Goal: Feedback & Contribution: Contribute content

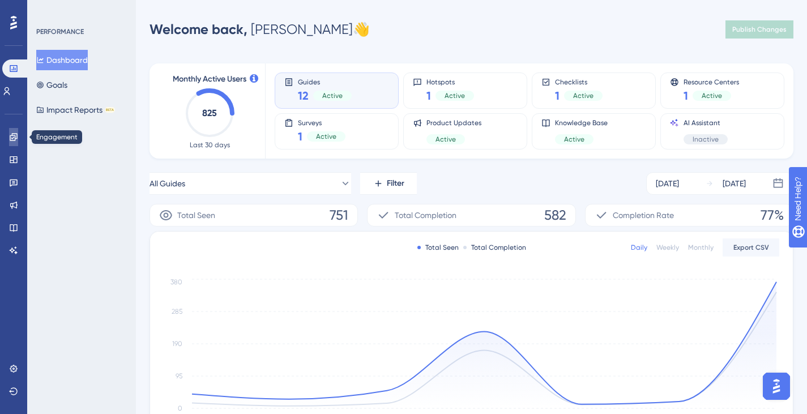
click at [14, 131] on link at bounding box center [13, 137] width 9 height 18
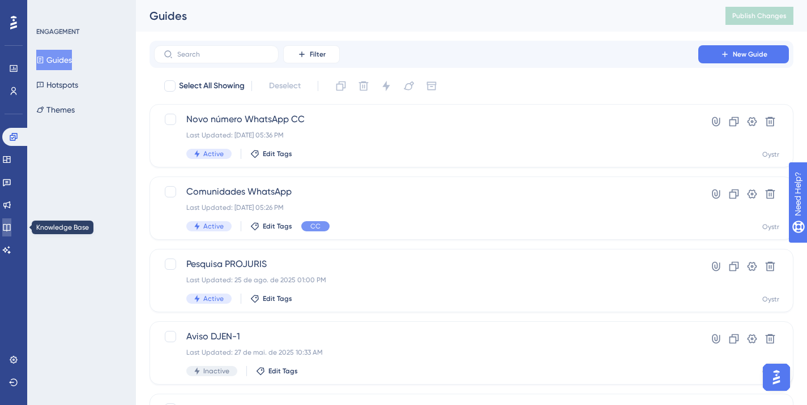
click at [11, 228] on icon at bounding box center [6, 227] width 9 height 9
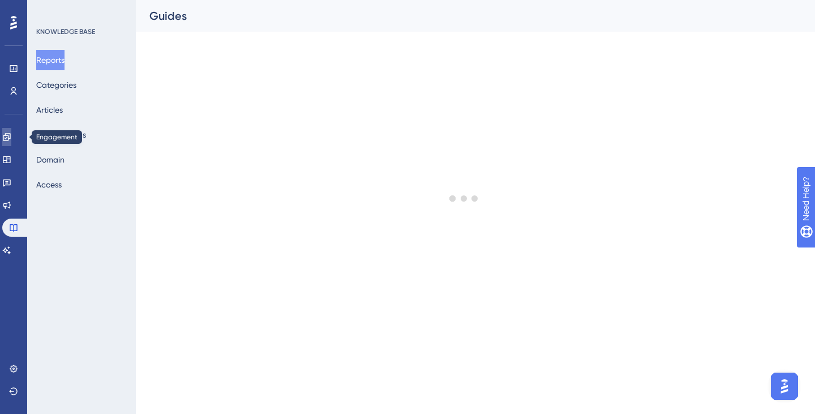
click at [11, 129] on link at bounding box center [6, 137] width 9 height 18
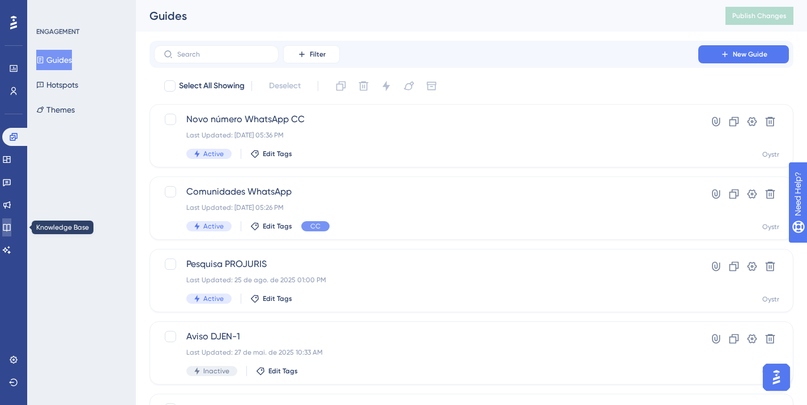
click at [11, 227] on icon at bounding box center [6, 227] width 9 height 9
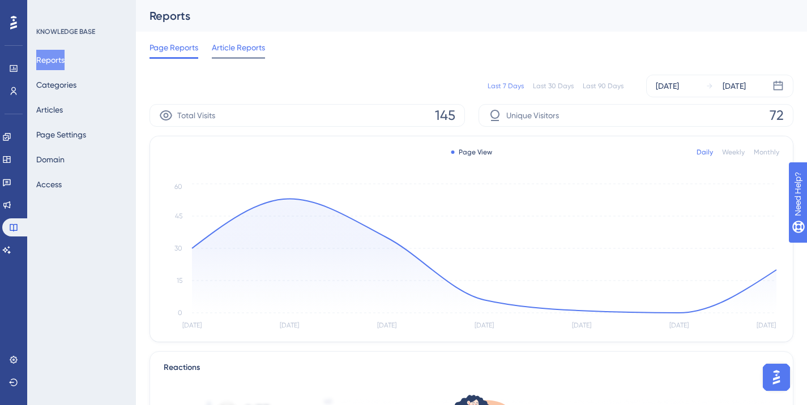
click at [223, 41] on span "Article Reports" at bounding box center [238, 48] width 53 height 14
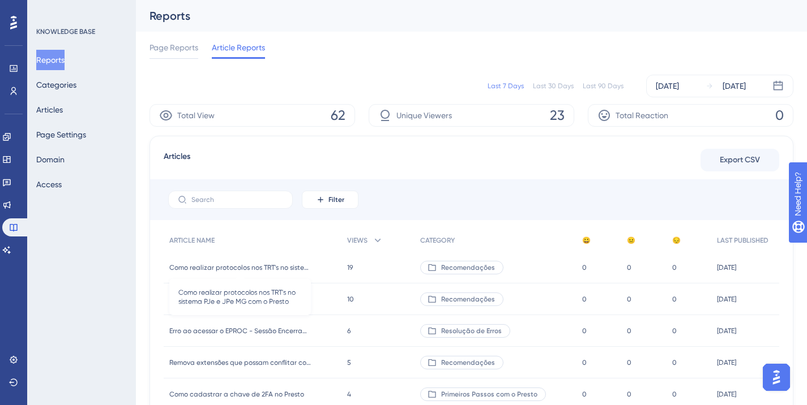
click at [258, 271] on span "Como realizar protocolos nos TRT's no sistema PJe e JPe MG com o Presto" at bounding box center [240, 267] width 142 height 9
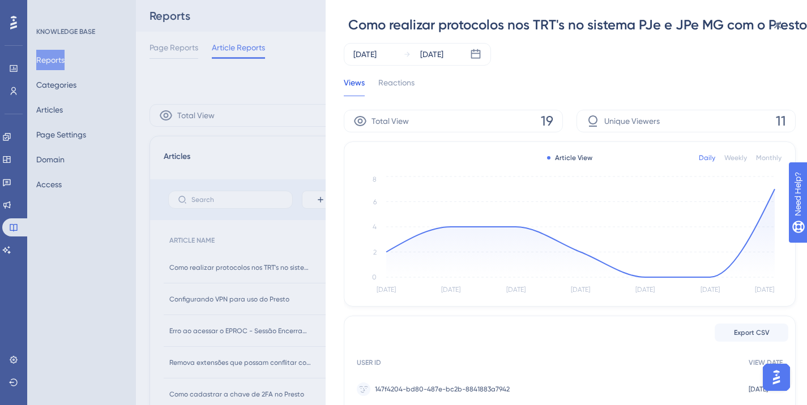
click at [316, 106] on div "Como realizar protocolos nos TRT's no sistema PJe e JPe MG com o Presto Sep 09 …" at bounding box center [403, 202] width 807 height 405
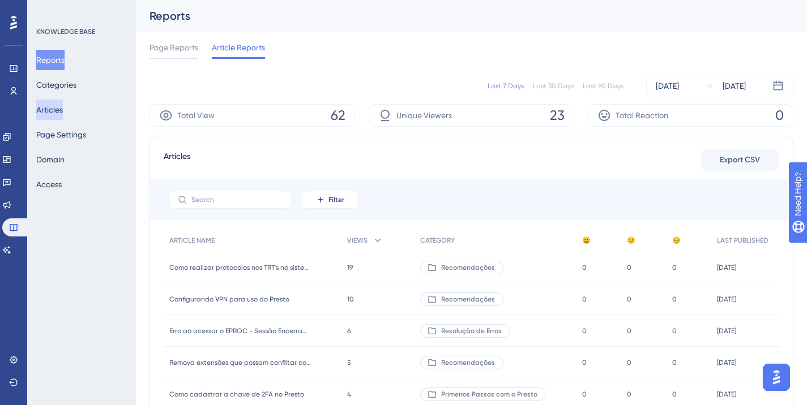
click at [63, 111] on button "Articles" at bounding box center [49, 110] width 27 height 20
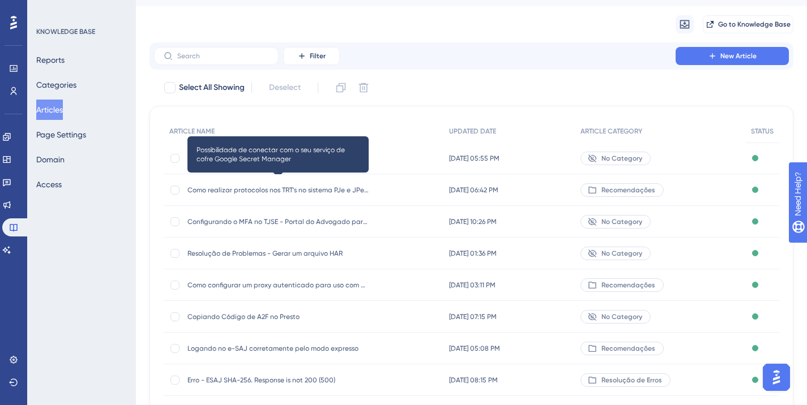
scroll to position [57, 0]
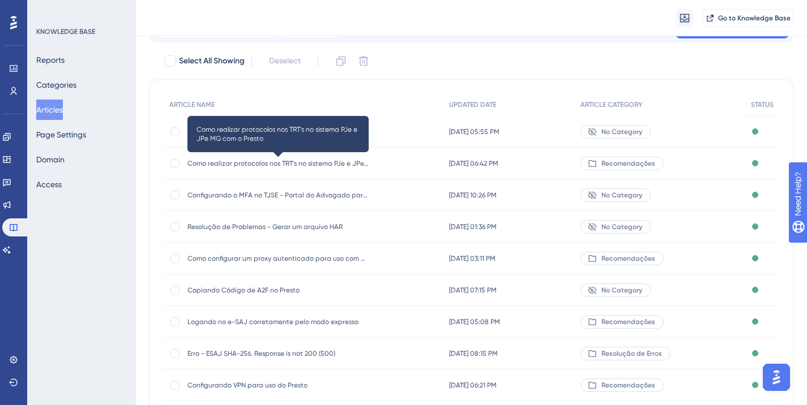
click at [263, 165] on span "Como realizar protocolos nos TRT's no sistema PJe e JPe MG com o Presto" at bounding box center [277, 163] width 181 height 9
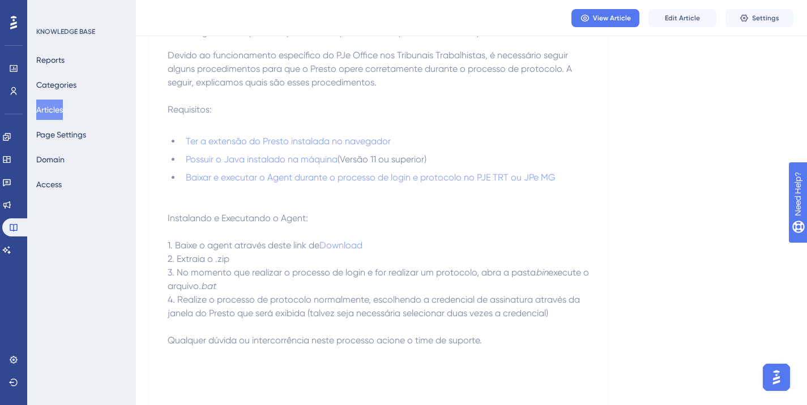
scroll to position [57, 0]
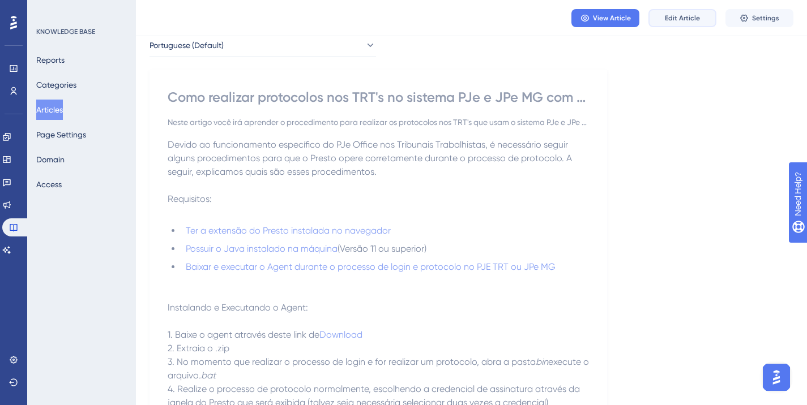
click at [671, 14] on span "Edit Article" at bounding box center [682, 18] width 35 height 9
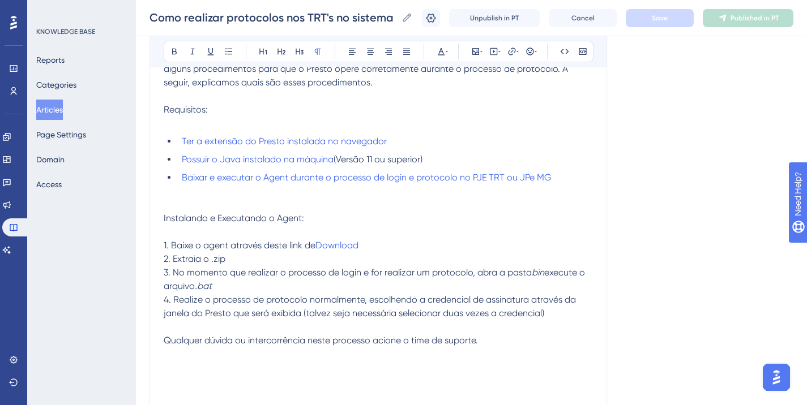
scroll to position [135, 0]
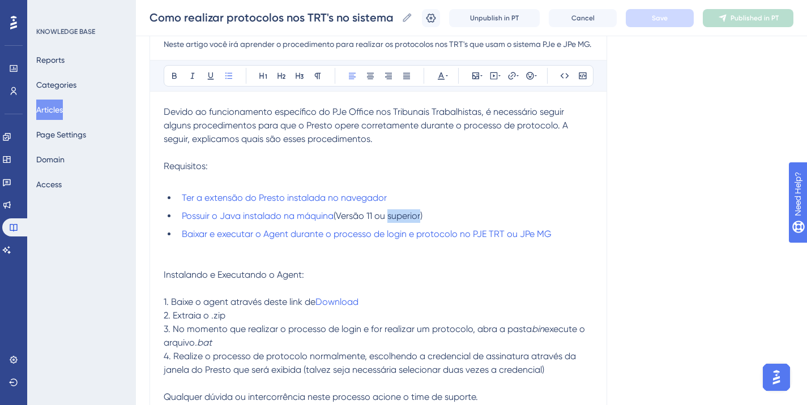
drag, startPoint x: 389, startPoint y: 217, endPoint x: 423, endPoint y: 217, distance: 34.0
click at [422, 217] on span "(Versão 11 ou superior)" at bounding box center [377, 216] width 89 height 11
click at [658, 22] on button "Save" at bounding box center [659, 18] width 68 height 18
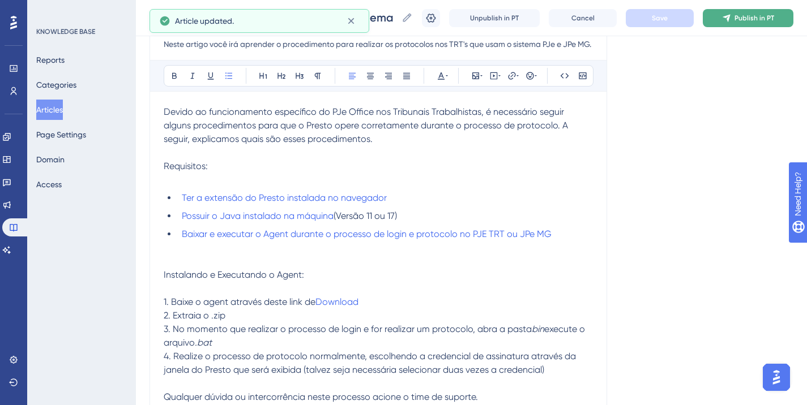
click at [739, 13] on button "Publish in PT" at bounding box center [747, 18] width 91 height 18
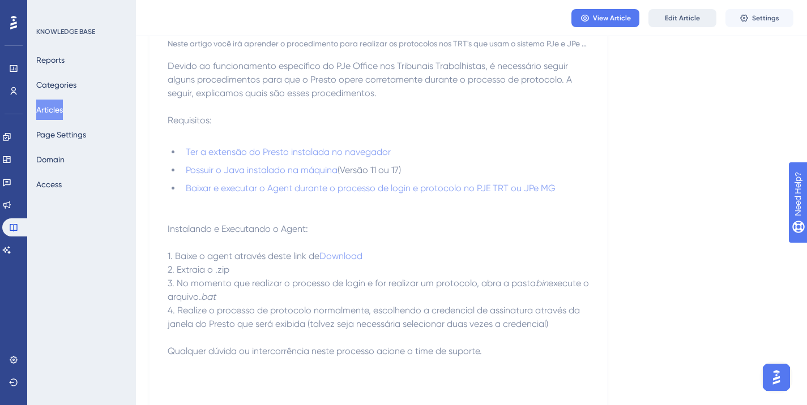
click at [665, 19] on span "Edit Article" at bounding box center [682, 18] width 35 height 9
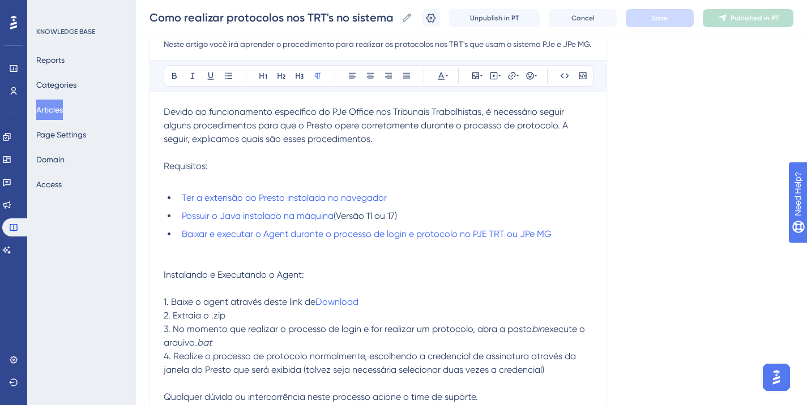
scroll to position [192, 0]
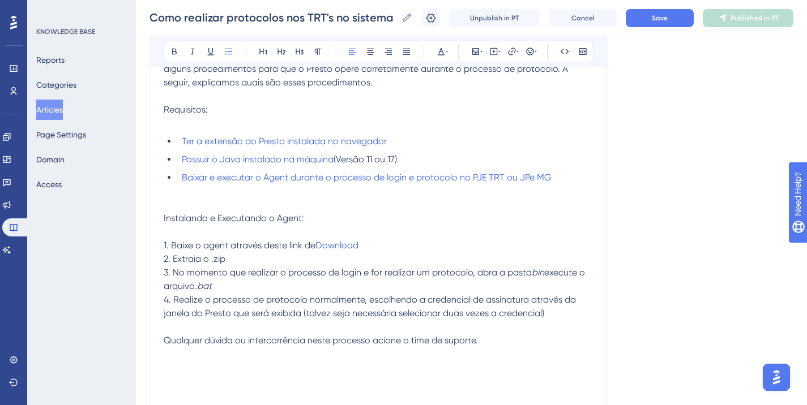
drag, startPoint x: 305, startPoint y: 160, endPoint x: 560, endPoint y: 149, distance: 255.0
click at [560, 149] on ul "Ter a extensão do Presto instalada no navegador Possuir o Java instalado na máq…" at bounding box center [378, 160] width 429 height 50
click at [325, 158] on span "Possuir o Java instalado na máquina" at bounding box center [258, 159] width 152 height 11
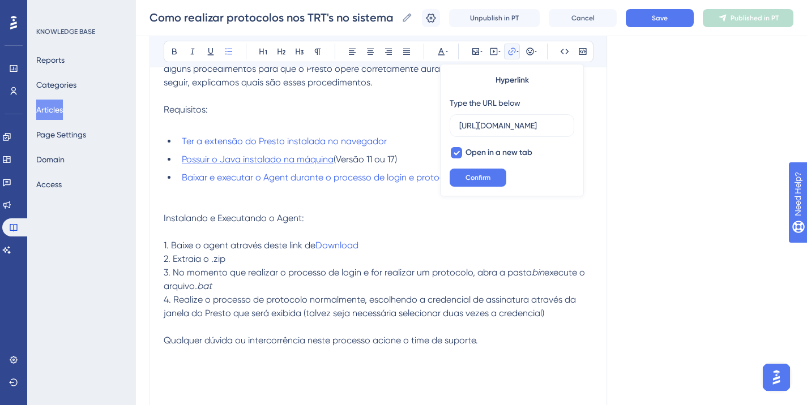
scroll to position [0, 114]
click at [508, 44] on button at bounding box center [512, 52] width 16 height 16
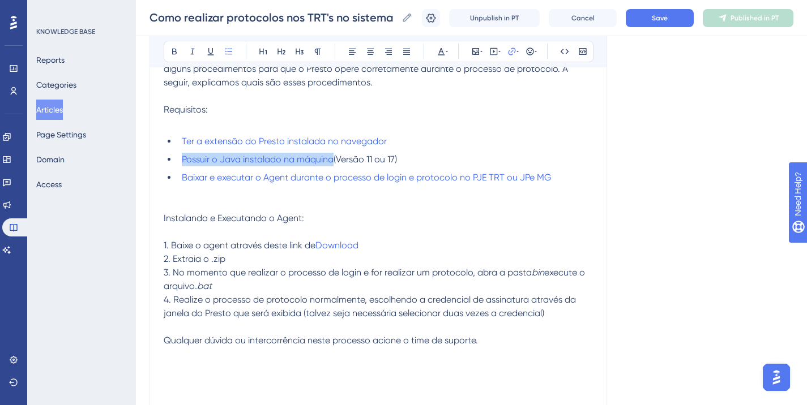
drag, startPoint x: 333, startPoint y: 165, endPoint x: 182, endPoint y: 165, distance: 151.1
click at [182, 165] on li "Possuir o Java instalado na máquina (Versão 11 ou 17)" at bounding box center [384, 160] width 415 height 14
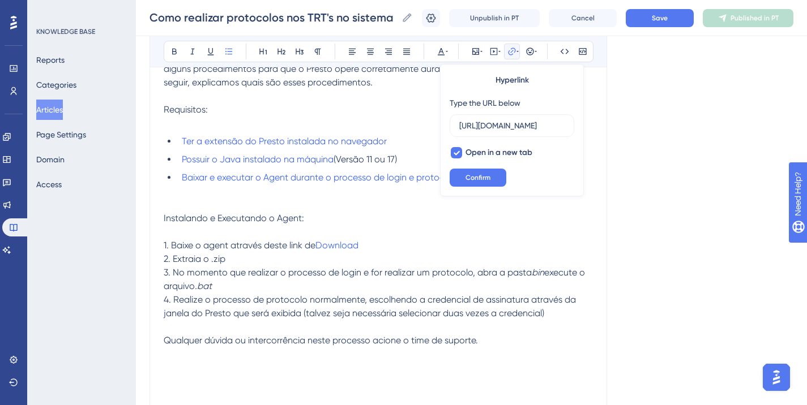
scroll to position [0, 114]
click at [461, 152] on div at bounding box center [456, 152] width 11 height 11
checkbox input "false"
click at [485, 127] on input "https://www.oracle.com/br/java/technologies/downloads/" at bounding box center [511, 125] width 105 height 12
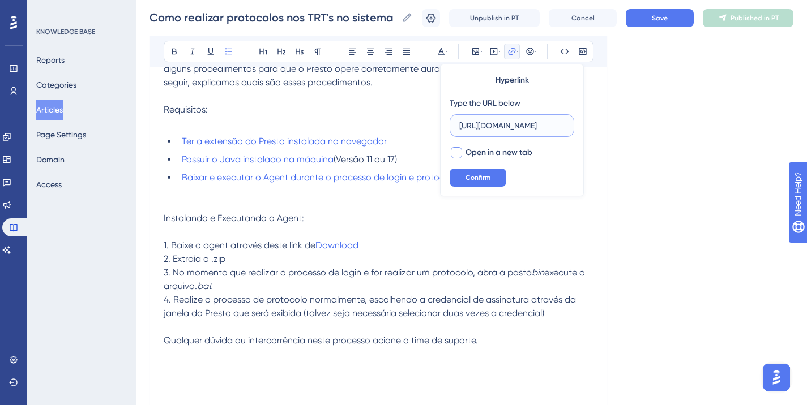
click at [485, 127] on input "https://www.oracle.com/br/java/technologies/downloads/" at bounding box center [511, 125] width 105 height 12
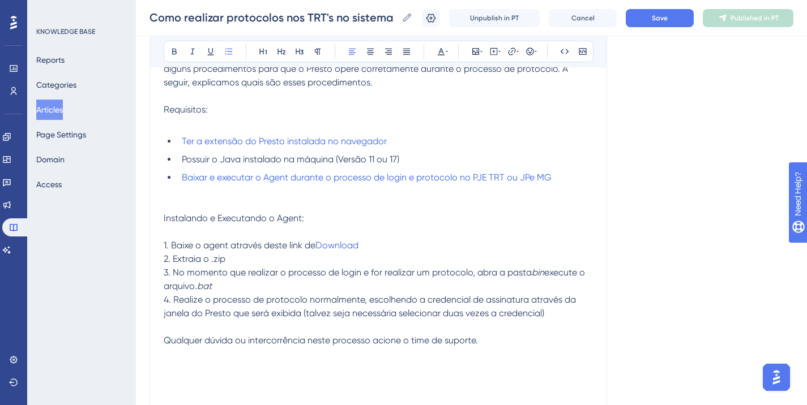
click at [449, 161] on li "Possuir o Java instalado na máquina (Versão 11 ou 17)" at bounding box center [384, 160] width 415 height 14
drag, startPoint x: 389, startPoint y: 158, endPoint x: 395, endPoint y: 156, distance: 6.1
click at [395, 156] on span "Possuir o Java instalado na máquina (Versão 11 ou 17)" at bounding box center [290, 159] width 217 height 11
click at [392, 159] on span "Possuir o Java instalado na máquina (Versão 11 ou 17)" at bounding box center [290, 159] width 217 height 11
click at [396, 159] on span "Possuir o Java instalado na máquina (Versão 11 ou 17)" at bounding box center [290, 159] width 217 height 11
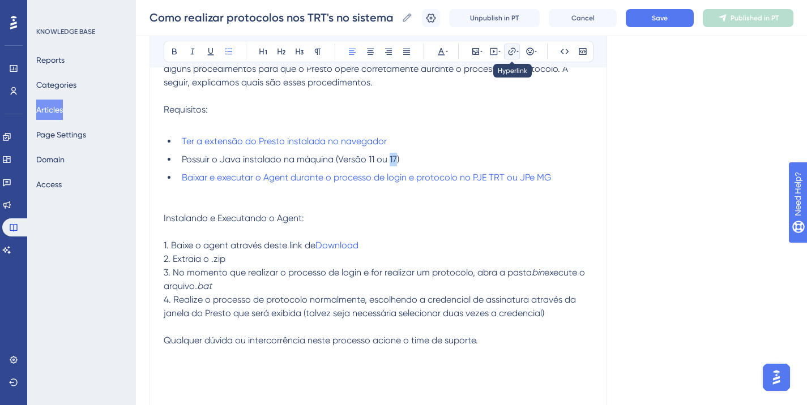
click at [508, 50] on icon at bounding box center [511, 51] width 9 height 9
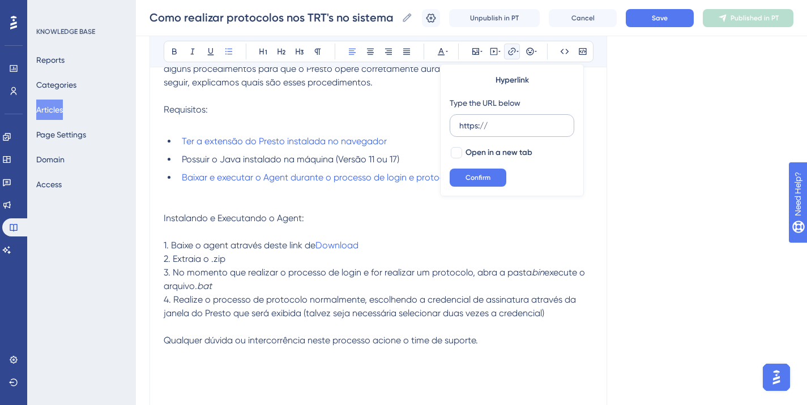
click at [494, 127] on input "https://" at bounding box center [511, 125] width 105 height 12
type input "https://www.oracle.com/java/technologies/javase/jdk17-archive-downloads.html"
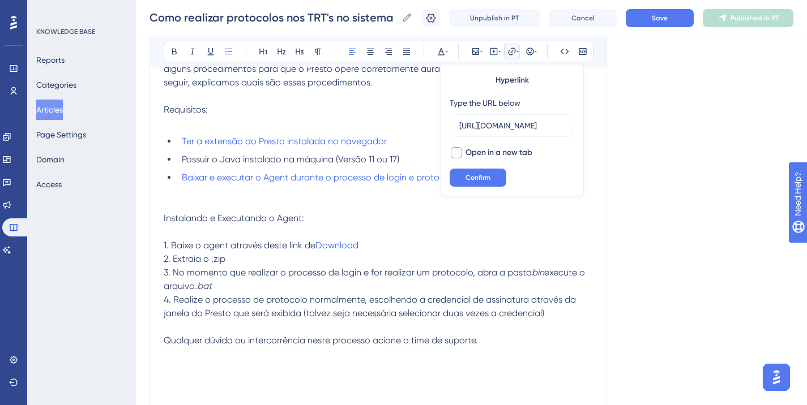
click at [465, 152] on span "Open in a new tab" at bounding box center [498, 153] width 67 height 14
checkbox input "true"
click at [484, 168] on div "Hyperlink Type the URL below https://www.oracle.com/java/technologies/javase/jd…" at bounding box center [512, 130] width 144 height 132
click at [483, 172] on button "Confirm" at bounding box center [477, 178] width 57 height 18
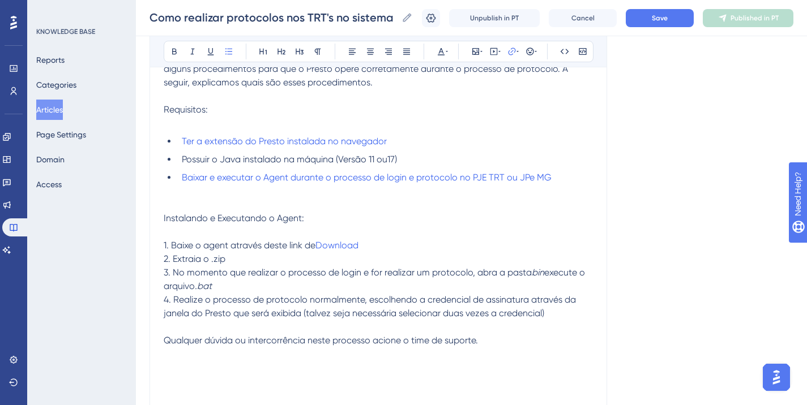
click at [522, 144] on li "Ter a extensão do Presto instalada no navegador" at bounding box center [384, 142] width 415 height 14
drag, startPoint x: 390, startPoint y: 161, endPoint x: 405, endPoint y: 157, distance: 15.7
click at [395, 157] on span "17" at bounding box center [390, 159] width 7 height 11
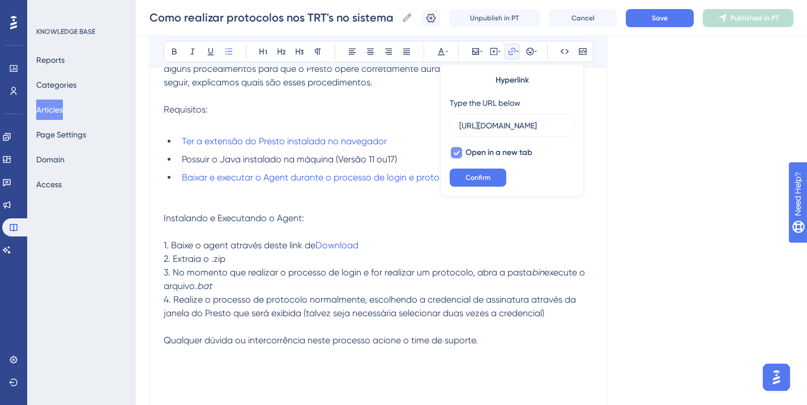
scroll to position [0, 196]
click at [428, 137] on li "Ter a extensão do Presto instalada no navegador" at bounding box center [384, 142] width 415 height 14
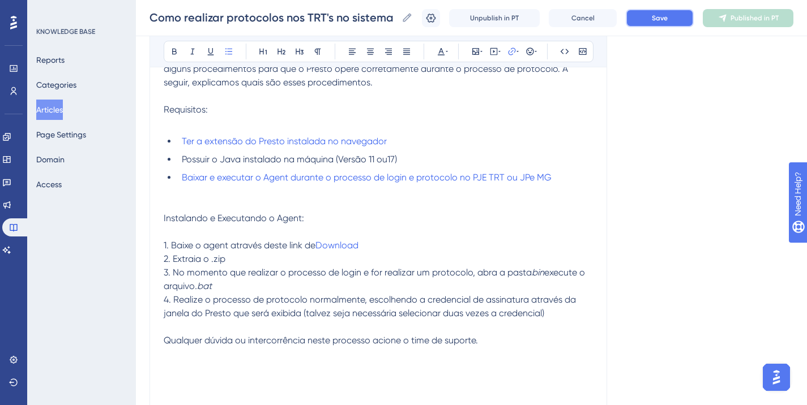
click at [662, 19] on span "Save" at bounding box center [660, 18] width 16 height 9
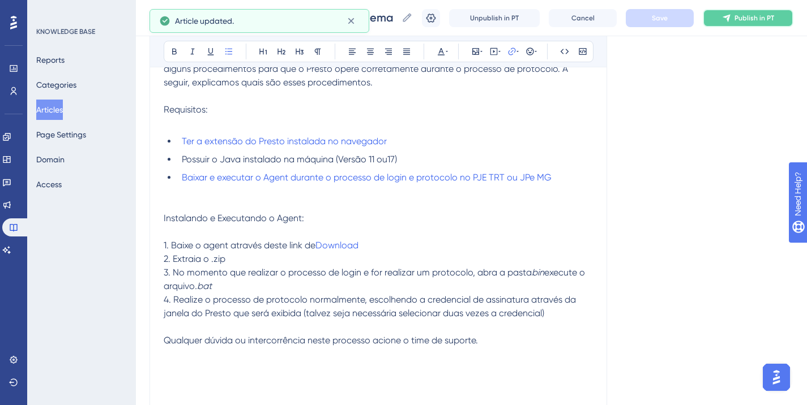
click at [735, 23] on button "Publish in PT" at bounding box center [747, 18] width 91 height 18
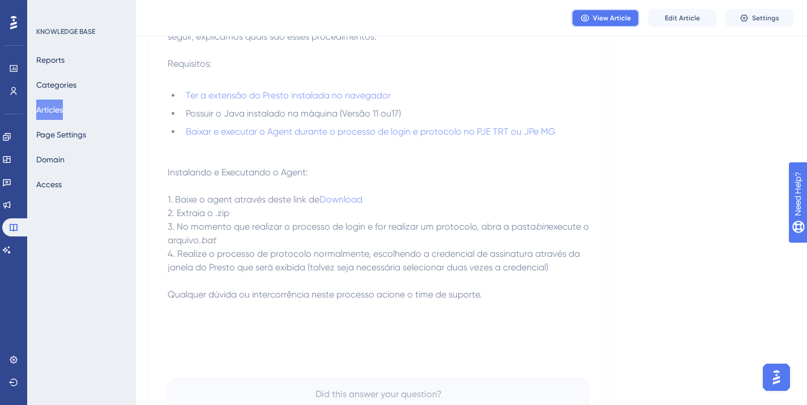
click at [593, 12] on button "View Article" at bounding box center [605, 18] width 68 height 18
click at [653, 15] on button "Edit Article" at bounding box center [682, 18] width 68 height 18
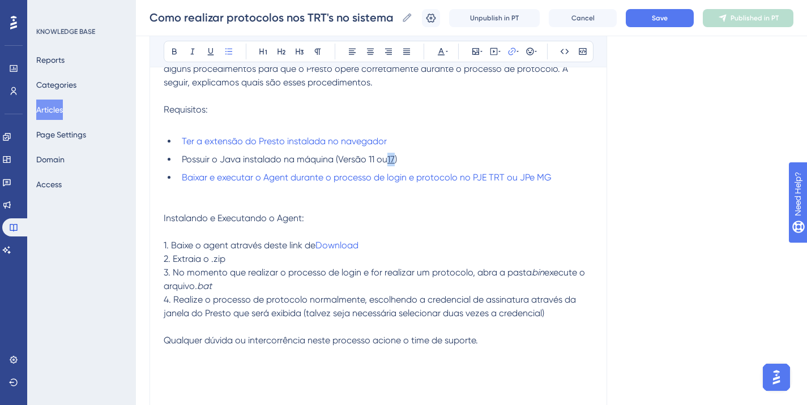
click at [397, 156] on li "Possuir o Java instalado na máquina (Versão 11 ou 17 )" at bounding box center [384, 160] width 415 height 14
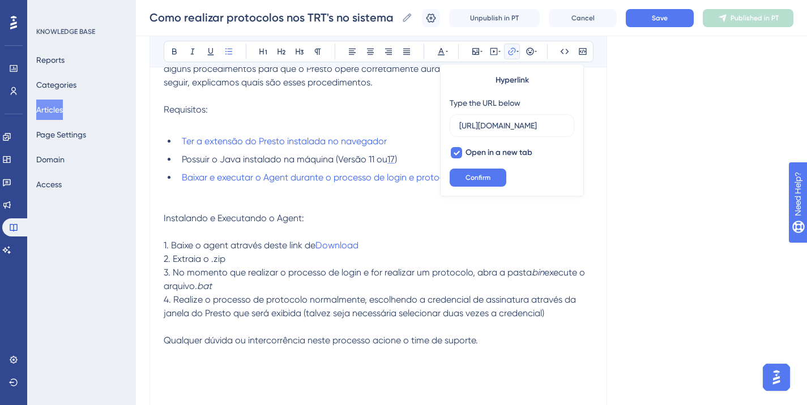
scroll to position [0, 196]
click at [417, 157] on li "Possuir o Java instalado na máquina (Versão 11 ou 17 )" at bounding box center [384, 160] width 415 height 14
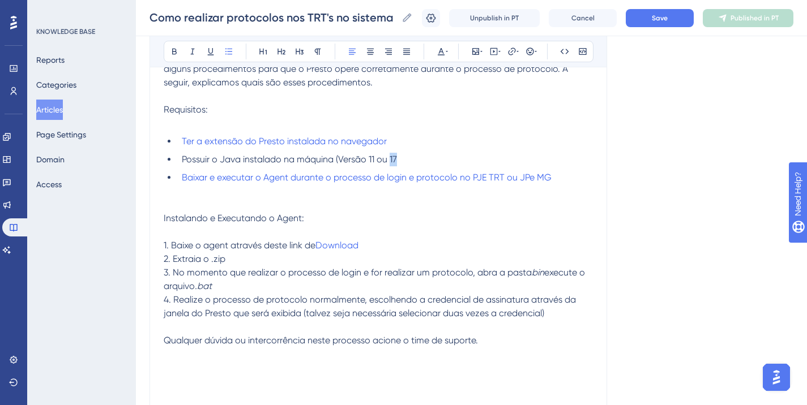
drag, startPoint x: 417, startPoint y: 157, endPoint x: 391, endPoint y: 160, distance: 26.2
click at [391, 160] on li "Possuir o Java instalado na máquina (Versão 11 ou 17" at bounding box center [384, 160] width 415 height 14
click at [517, 50] on icon at bounding box center [517, 51] width 2 height 9
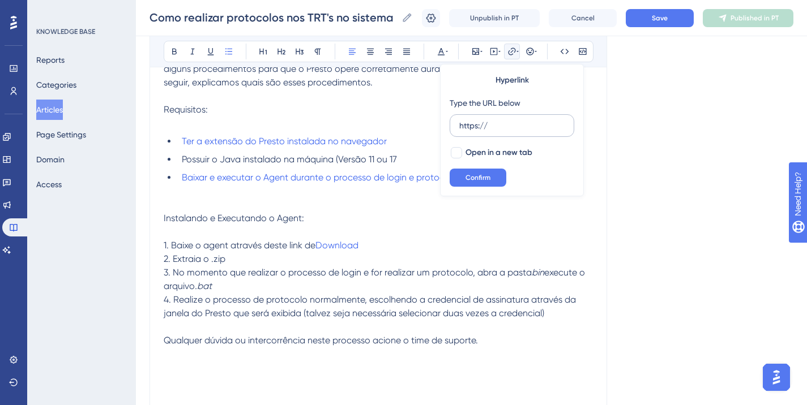
click at [492, 128] on input "https://" at bounding box center [511, 125] width 105 height 12
type input "https://www.oracle.com/java/technologies/javase/jdk17-archive-downloads.html"
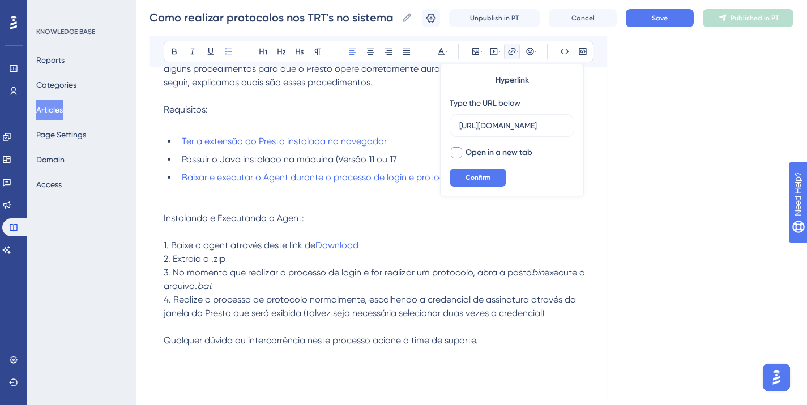
click at [453, 152] on div at bounding box center [456, 152] width 11 height 11
checkbox input "true"
click at [469, 171] on button "Confirm" at bounding box center [477, 178] width 57 height 18
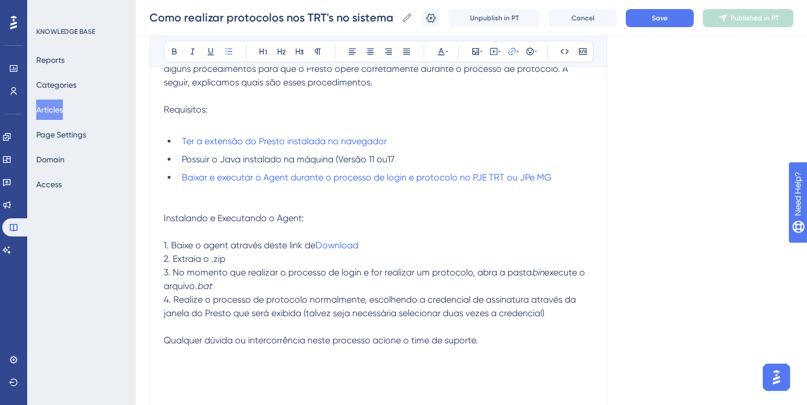
click at [428, 158] on li "Possuir o Java instalado na máquina (Versão 11 ou 17" at bounding box center [384, 160] width 415 height 14
click at [452, 160] on li "Possuir o Java instalado na máquina (Versão 11 ou 17" at bounding box center [384, 160] width 415 height 14
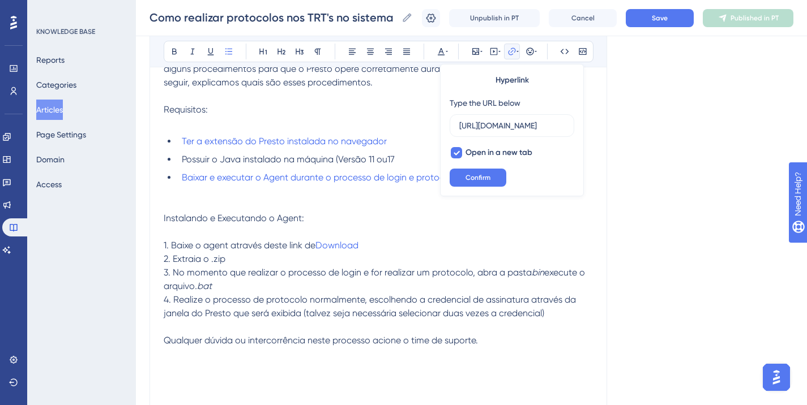
scroll to position [0, 196]
click at [417, 166] on ul "Ter a extensão do Presto instalada no navegador Possuir o Java instalado na máq…" at bounding box center [378, 160] width 429 height 50
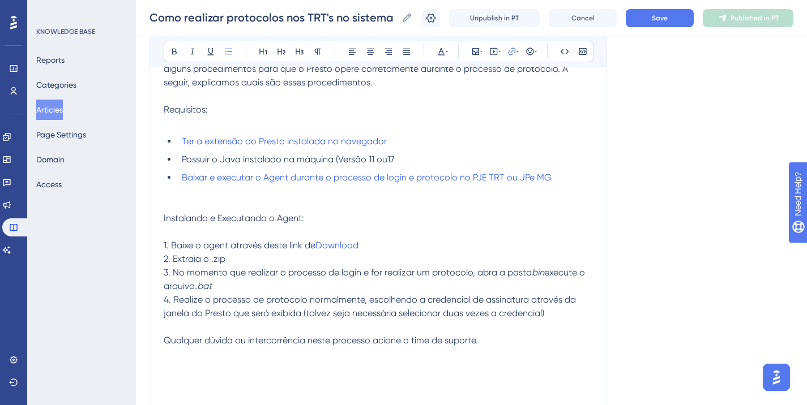
click at [420, 161] on li "Possuir o Java instalado na máquina (Versão 11 ou 17" at bounding box center [384, 160] width 415 height 14
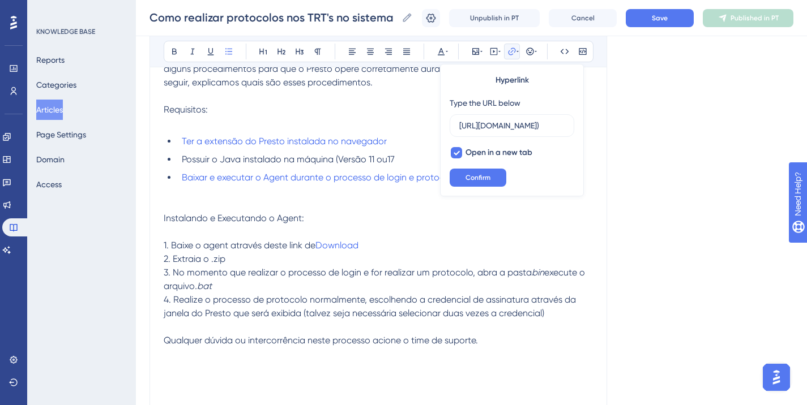
scroll to position [0, 198]
type input "https://www.oracle.com/java/technologies/javase/jdk17-archive-downloads.html"
click at [466, 152] on span "Open in a new tab" at bounding box center [498, 153] width 67 height 14
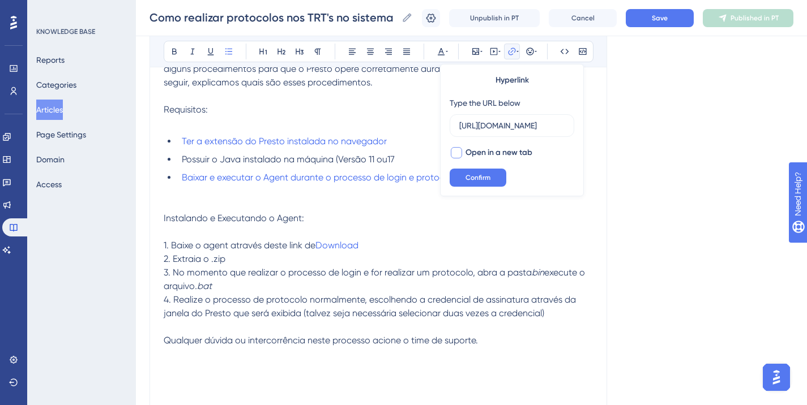
click at [453, 151] on div at bounding box center [456, 152] width 11 height 11
checkbox input "true"
click at [467, 170] on button "Confirm" at bounding box center [477, 178] width 57 height 18
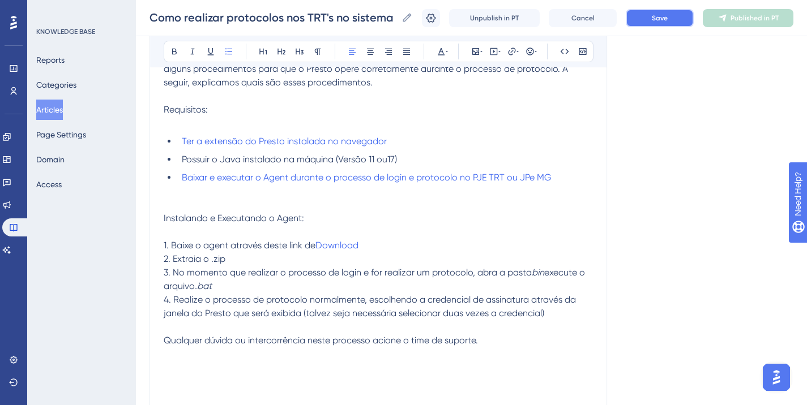
click at [660, 22] on span "Save" at bounding box center [660, 18] width 16 height 9
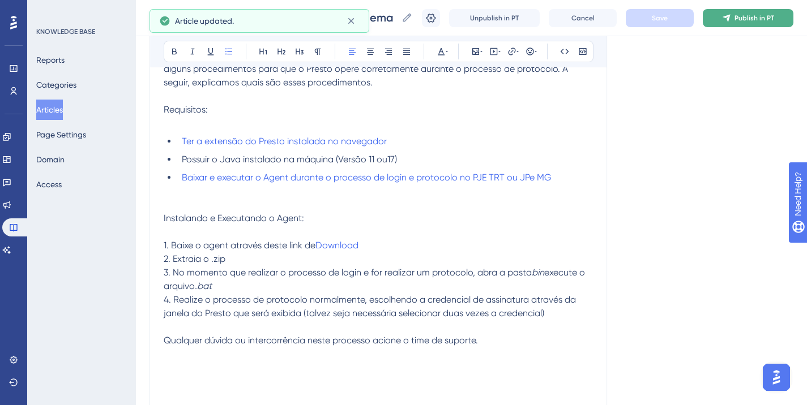
click at [731, 20] on icon at bounding box center [726, 18] width 9 height 9
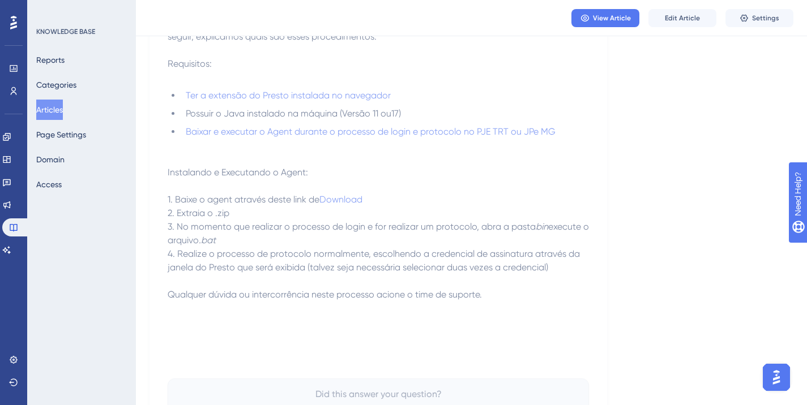
click at [581, 83] on p at bounding box center [378, 78] width 421 height 14
click at [593, 14] on span "View Article" at bounding box center [612, 18] width 38 height 9
click at [455, 168] on p "Instalando e Executando o Agent:" at bounding box center [378, 173] width 421 height 14
click at [594, 22] on span "View Article" at bounding box center [612, 18] width 38 height 9
click at [661, 7] on div "View Article Edit Article Settings" at bounding box center [471, 18] width 671 height 36
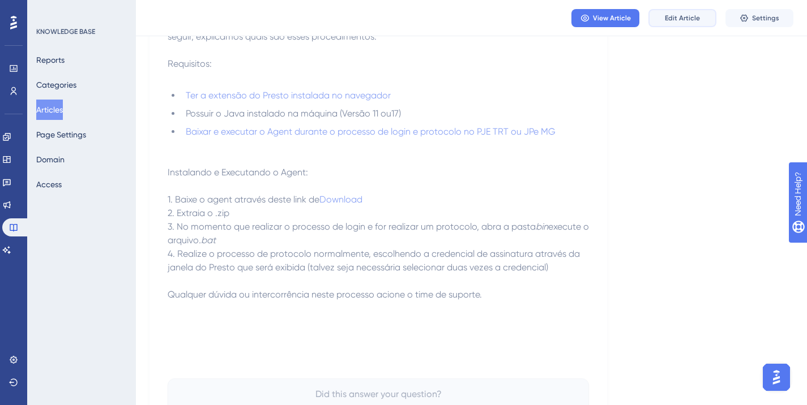
click at [663, 11] on button "Edit Article" at bounding box center [682, 18] width 68 height 18
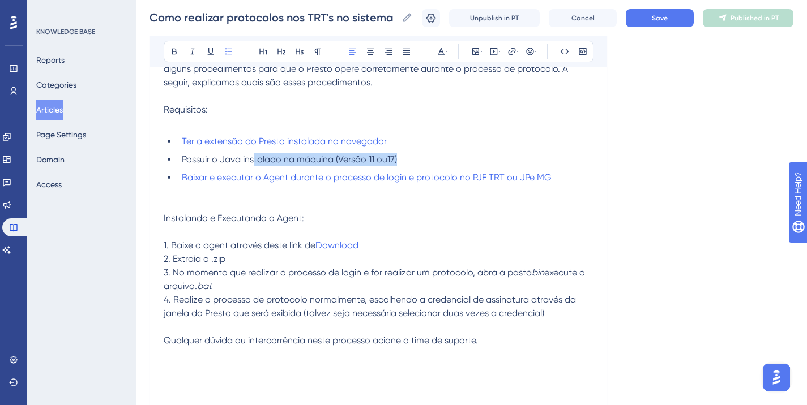
drag, startPoint x: 407, startPoint y: 156, endPoint x: 253, endPoint y: 160, distance: 154.0
click at [253, 160] on li "Possuir o Java instalado na máquina (Versão 11 ou 17 )" at bounding box center [384, 160] width 415 height 14
drag, startPoint x: 182, startPoint y: 160, endPoint x: 331, endPoint y: 156, distance: 148.9
click at [331, 156] on span "Possuir o Java instalado na máquina (Versão 11 ou" at bounding box center [284, 159] width 205 height 11
copy span "Possuir o Java instalado na máquina"
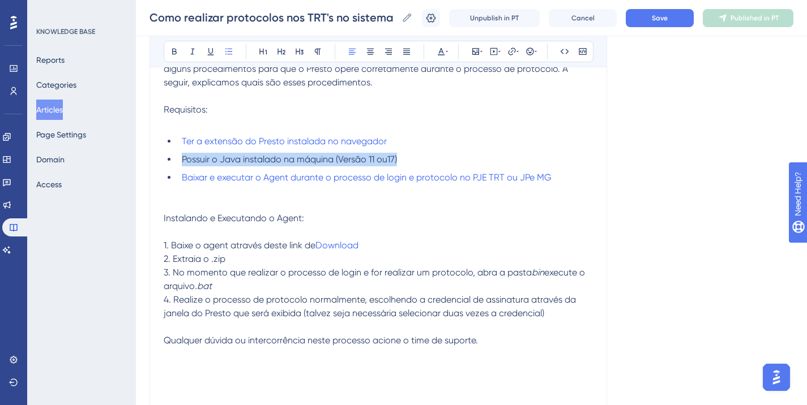
drag, startPoint x: 433, startPoint y: 160, endPoint x: 161, endPoint y: 157, distance: 272.3
click at [161, 157] on div "Como realizar protocolos nos TRT's no sistema PJe e JPe MG com o Presto Neste a…" at bounding box center [377, 182] width 457 height 495
drag, startPoint x: 391, startPoint y: 157, endPoint x: 426, endPoint y: 157, distance: 35.1
click at [426, 157] on span "Possuir o Java instalado na máquina (versão 11 ou versão 17" at bounding box center [304, 159] width 245 height 11
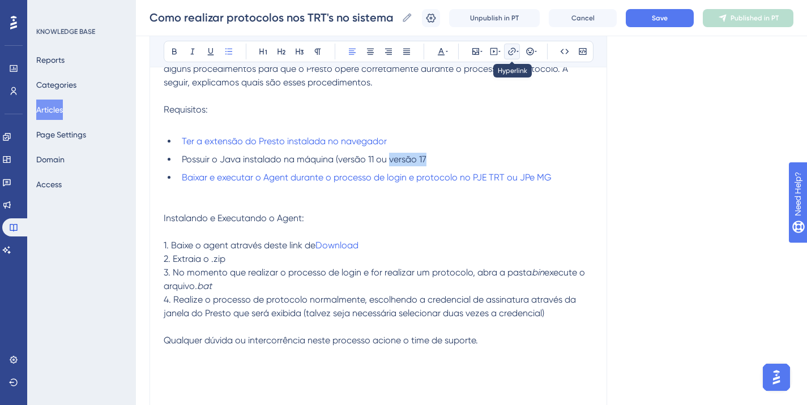
click at [512, 53] on icon at bounding box center [511, 51] width 9 height 9
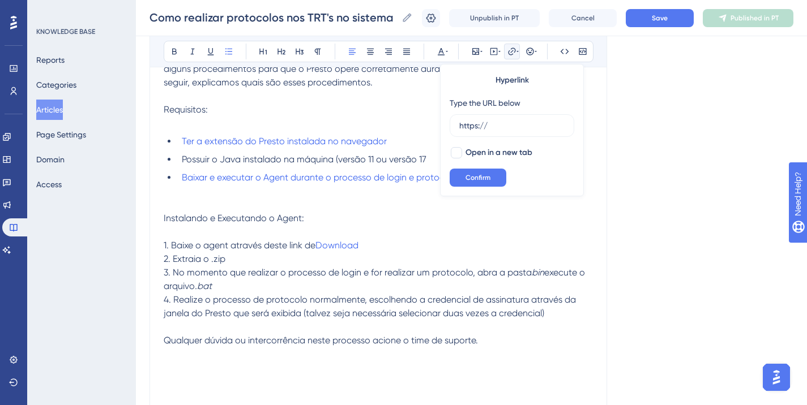
drag, startPoint x: 499, startPoint y: 119, endPoint x: 415, endPoint y: 108, distance: 84.5
click at [415, 108] on div "Bold Italic Underline Bullet Point Heading 1 Heading 2 Heading 3 Normal Align L…" at bounding box center [378, 209] width 429 height 412
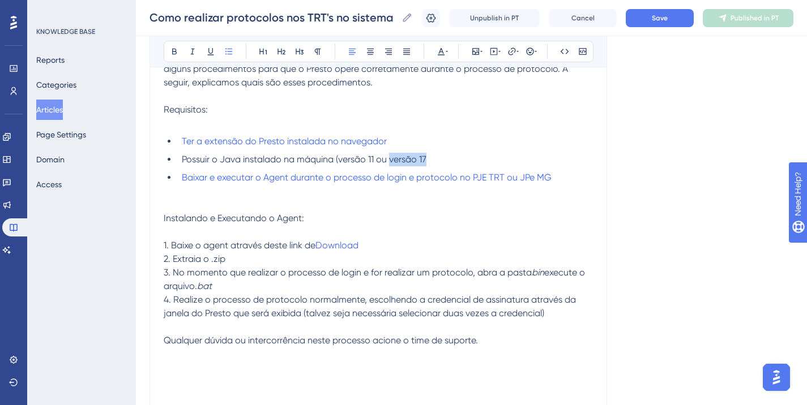
drag, startPoint x: 431, startPoint y: 158, endPoint x: 391, endPoint y: 160, distance: 39.7
click at [391, 160] on li "Possuir o Java instalado na máquina (versão 11 ou versão 17" at bounding box center [384, 160] width 415 height 14
click at [507, 53] on button at bounding box center [512, 52] width 16 height 16
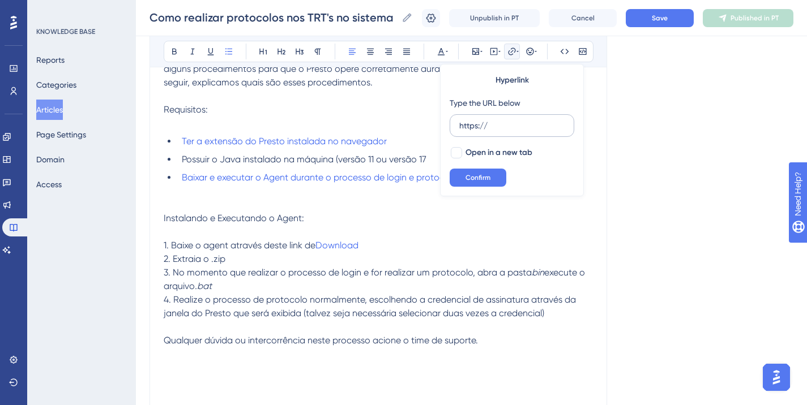
drag, startPoint x: 503, startPoint y: 126, endPoint x: 454, endPoint y: 126, distance: 48.7
click at [455, 126] on label "https://" at bounding box center [511, 125] width 125 height 23
click at [459, 126] on input "https://" at bounding box center [511, 125] width 105 height 12
click at [454, 126] on label "https://" at bounding box center [511, 125] width 125 height 23
click at [459, 126] on input "https://" at bounding box center [511, 125] width 105 height 12
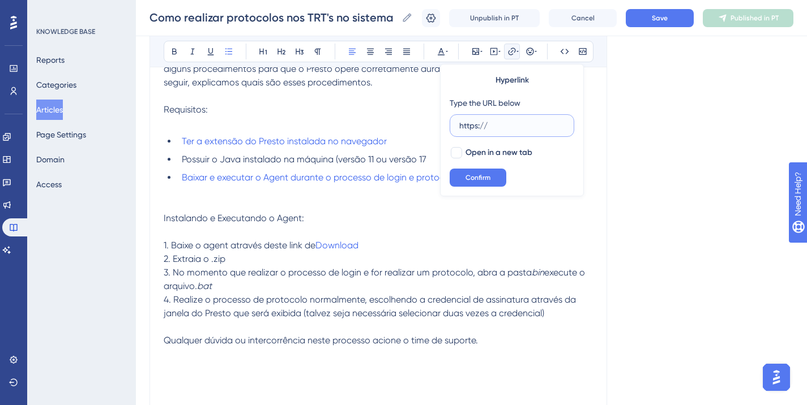
paste input "Possuir o Java instalado na máquina"
click at [507, 126] on input "https://" at bounding box center [511, 125] width 105 height 12
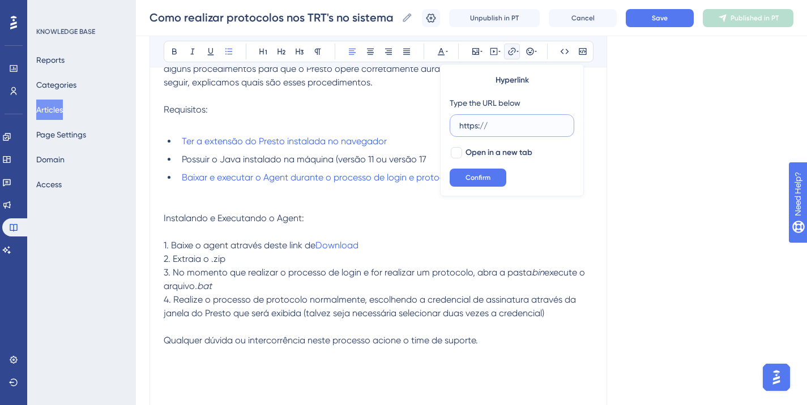
click at [507, 126] on input "https://" at bounding box center [511, 125] width 105 height 12
paste input "www.oracle.com/java/technologies/javase/jdk17-archive-downloads.html"
type input "https://www.oracle.com/java/technologies/javase/jdk17-archive-downloads.html"
click at [459, 151] on div at bounding box center [456, 152] width 11 height 11
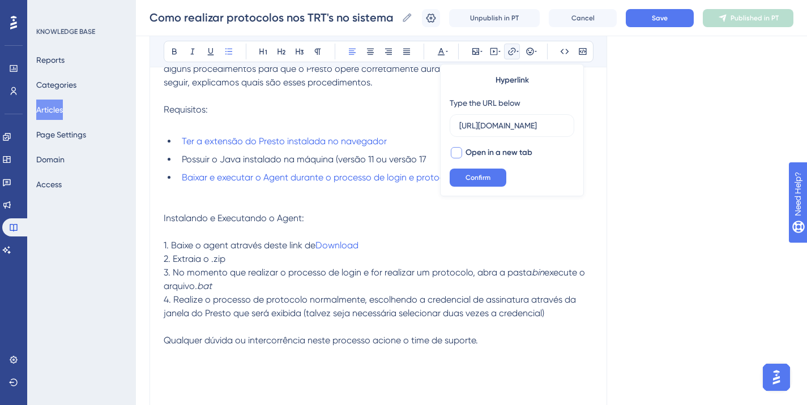
checkbox input "true"
click at [471, 181] on span "Confirm" at bounding box center [477, 177] width 25 height 9
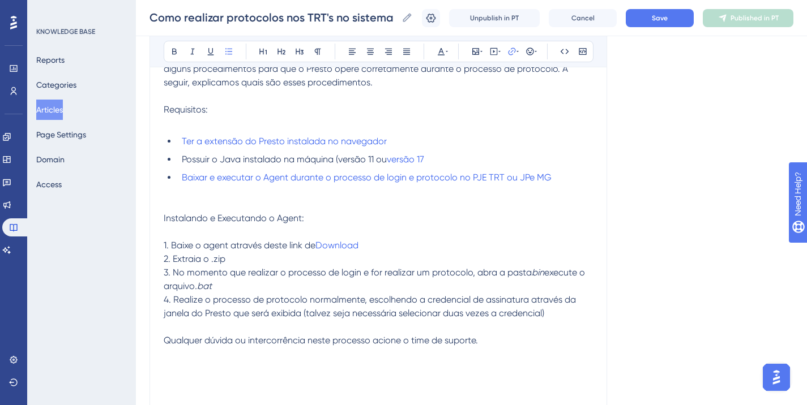
click at [462, 157] on li "Possuir o Java instalado na máquina (versão 11 ou versão 17" at bounding box center [384, 160] width 415 height 14
click at [445, 159] on li "Possuir o Java instalado na máquina (versão 11 ou versão 17" at bounding box center [384, 160] width 415 height 14
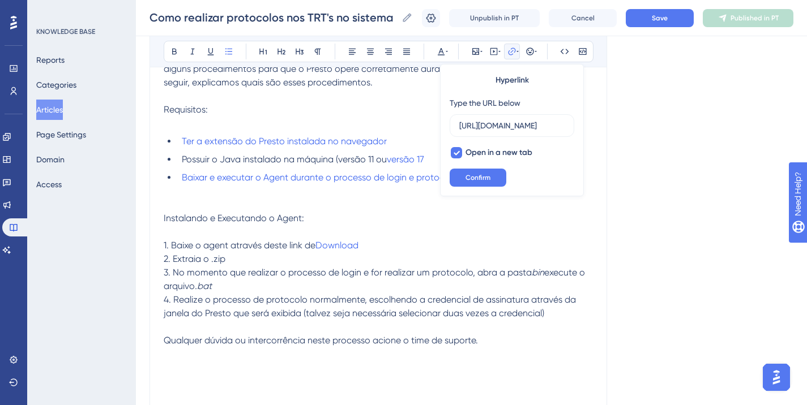
click at [429, 157] on li "Possuir o Java instalado na máquina (versão 11 ou versão 17" at bounding box center [384, 160] width 415 height 14
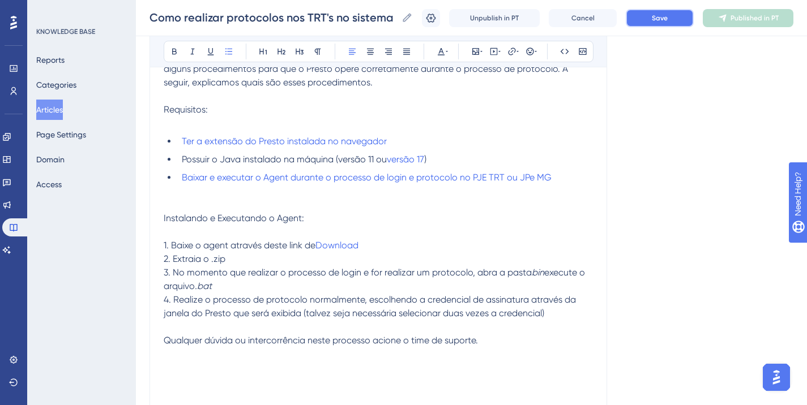
click at [657, 26] on button "Save" at bounding box center [659, 18] width 68 height 18
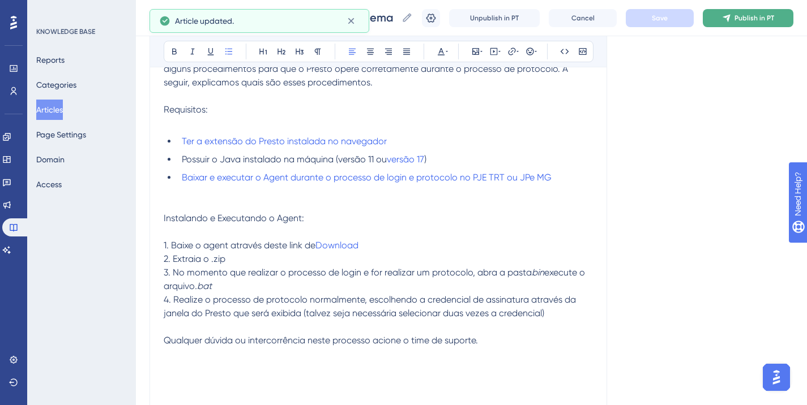
click at [730, 19] on icon at bounding box center [725, 17] width 7 height 7
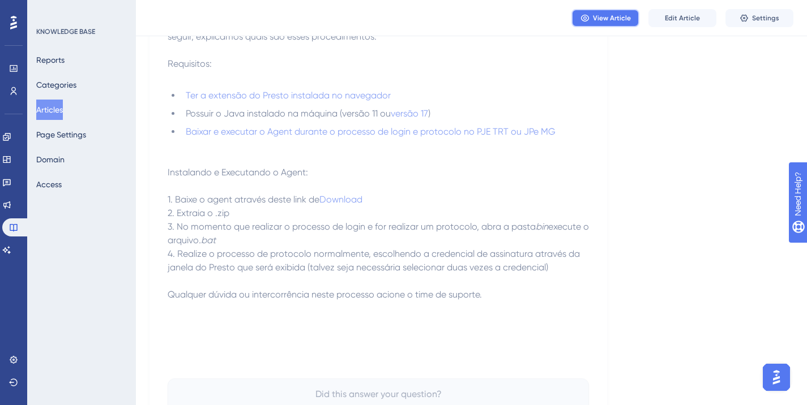
click at [608, 22] on span "View Article" at bounding box center [612, 18] width 38 height 9
click at [693, 20] on span "Edit Article" at bounding box center [682, 18] width 35 height 9
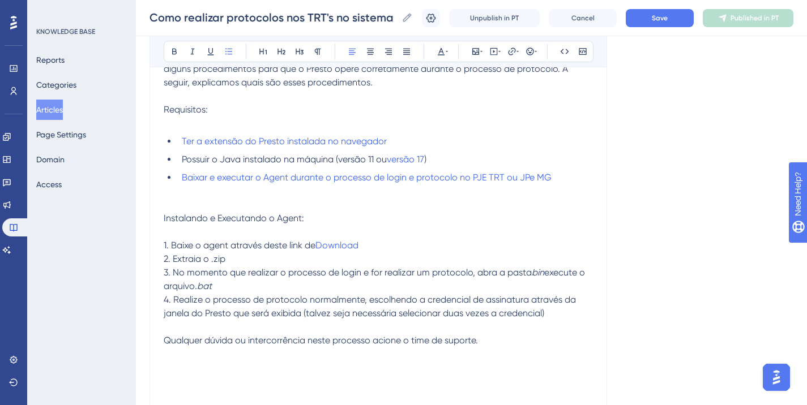
drag, startPoint x: 339, startPoint y: 160, endPoint x: 388, endPoint y: 158, distance: 49.3
click at [387, 158] on span "Possuir o Java instalado na máquina (versão 11 ou" at bounding box center [284, 159] width 205 height 11
click at [644, 4] on div "Como realizar protocolos nos TRT's no sistema PJe e JPe MG com o Presto Como re…" at bounding box center [471, 18] width 671 height 36
click at [645, 10] on button "Save" at bounding box center [659, 18] width 68 height 18
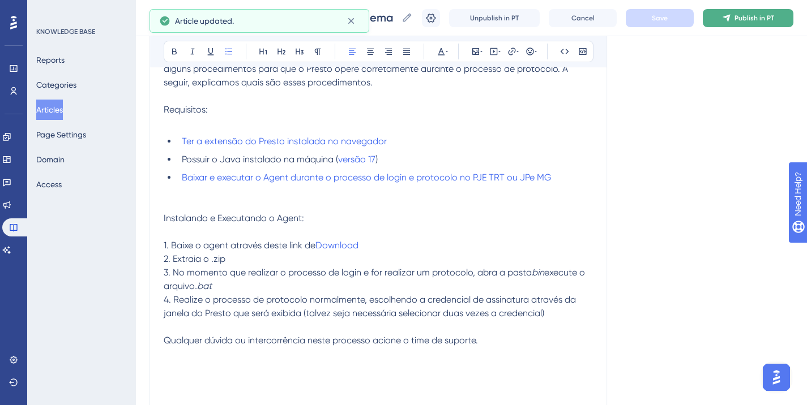
click at [744, 14] on span "Publish in PT" at bounding box center [754, 18] width 40 height 9
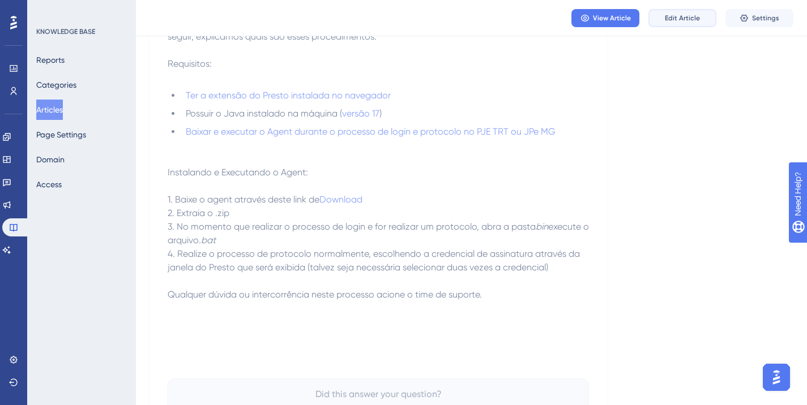
click at [657, 13] on button "Edit Article" at bounding box center [682, 18] width 68 height 18
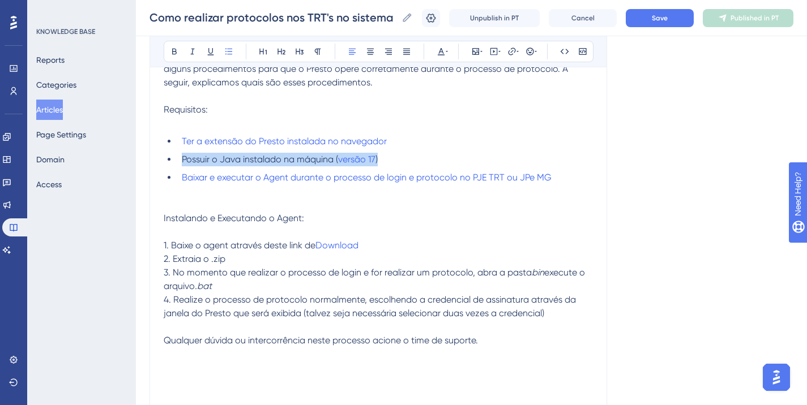
drag, startPoint x: 182, startPoint y: 159, endPoint x: 386, endPoint y: 159, distance: 203.8
click at [386, 159] on li "Possuir o Java instalado na máquina ( versão 17 )" at bounding box center [384, 160] width 415 height 14
click at [515, 51] on icon at bounding box center [511, 51] width 7 height 7
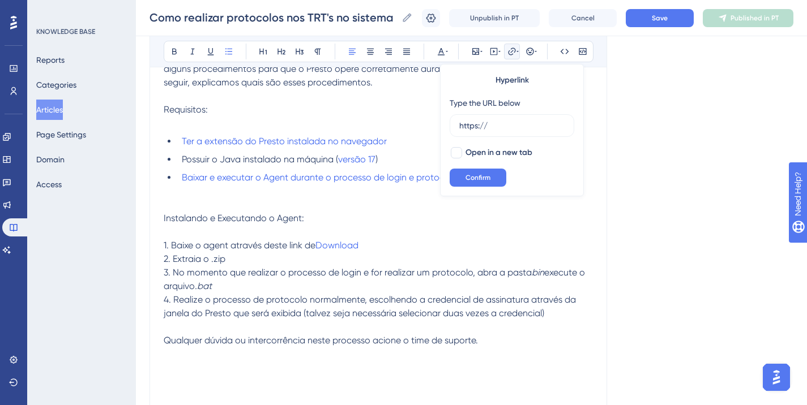
drag, startPoint x: 507, startPoint y: 128, endPoint x: 376, endPoint y: 127, distance: 130.8
click at [376, 127] on div "Bold Italic Underline Bullet Point Heading 1 Heading 2 Heading 3 Normal Align L…" at bounding box center [378, 209] width 429 height 412
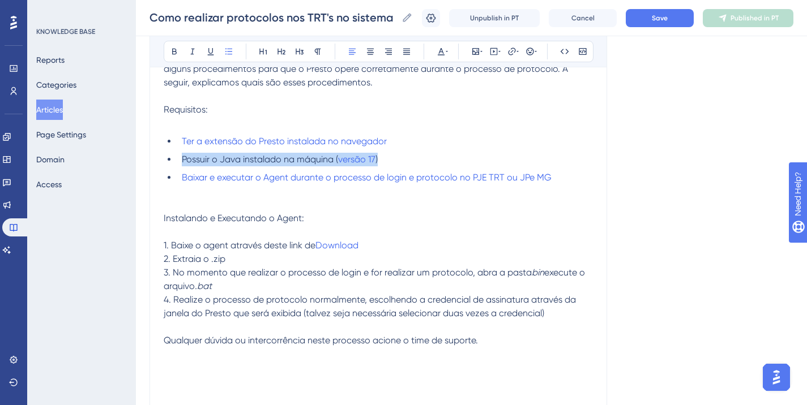
drag, startPoint x: 363, startPoint y: 158, endPoint x: 181, endPoint y: 161, distance: 182.3
click at [181, 161] on li "Possuir o Java instalado na máquina ( versão 17 )" at bounding box center [384, 160] width 415 height 14
click at [519, 47] on button at bounding box center [512, 52] width 16 height 16
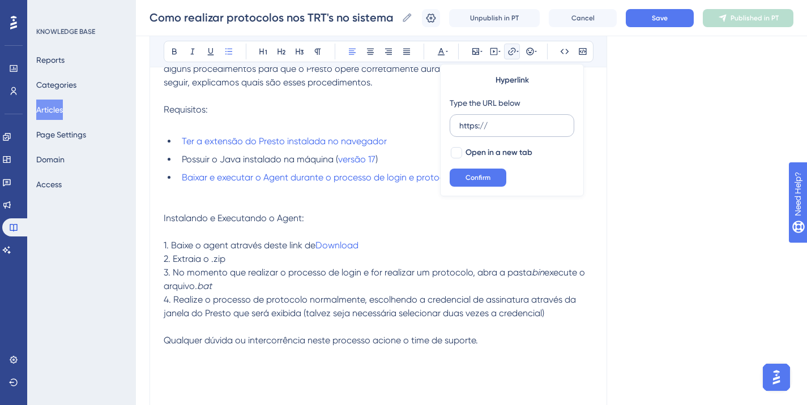
click at [501, 114] on label "https://" at bounding box center [511, 125] width 125 height 23
click at [501, 119] on input "https://" at bounding box center [511, 125] width 105 height 12
click at [500, 123] on input "https://" at bounding box center [511, 125] width 105 height 12
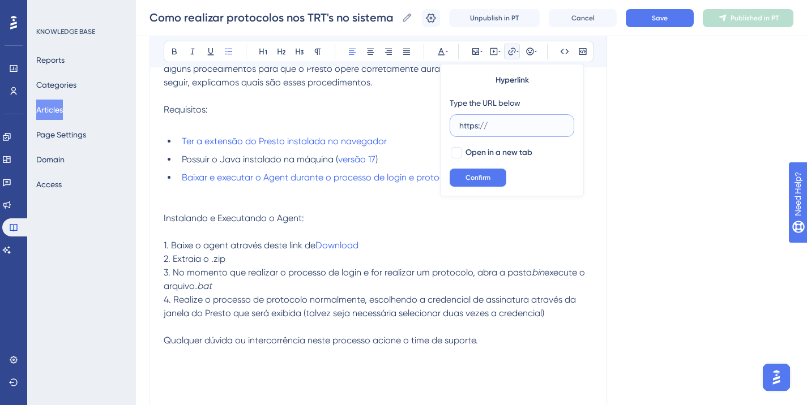
paste input "www.oracle.com/java/technologies/javase/jdk17-archive-downloads.html"
type input "https://www.oracle.com/java/technologies/javase/jdk17-archive-downloads.html"
click at [461, 152] on div at bounding box center [456, 152] width 11 height 11
checkbox input "true"
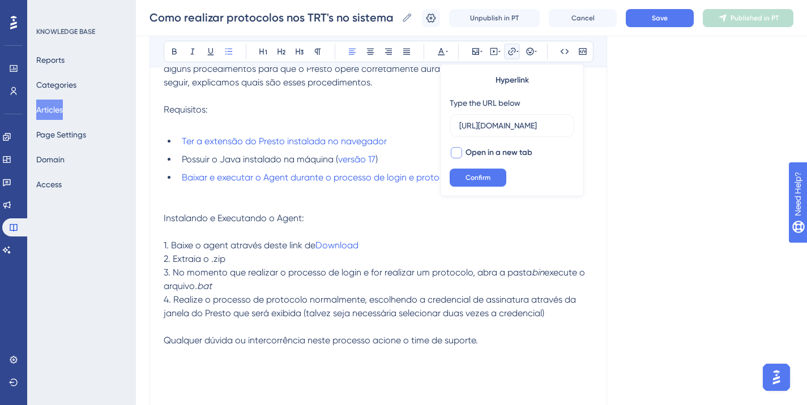
scroll to position [0, 0]
click at [472, 177] on span "Confirm" at bounding box center [477, 177] width 25 height 9
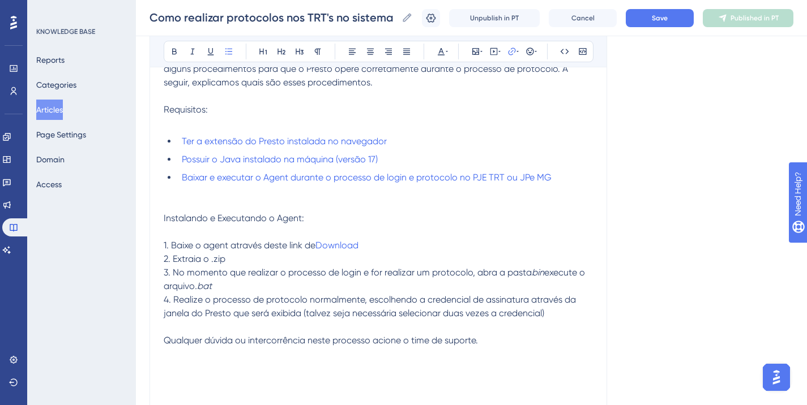
click at [419, 154] on li "Possuir o Java instalado na máquina (versão 17)" at bounding box center [384, 160] width 415 height 14
click at [660, 21] on span "Save" at bounding box center [660, 18] width 16 height 9
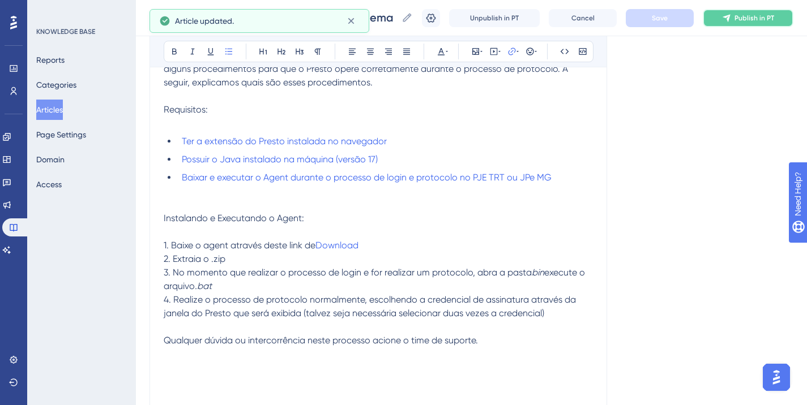
click at [742, 18] on button "Publish in PT" at bounding box center [747, 18] width 91 height 18
